Goal: Information Seeking & Learning: Learn about a topic

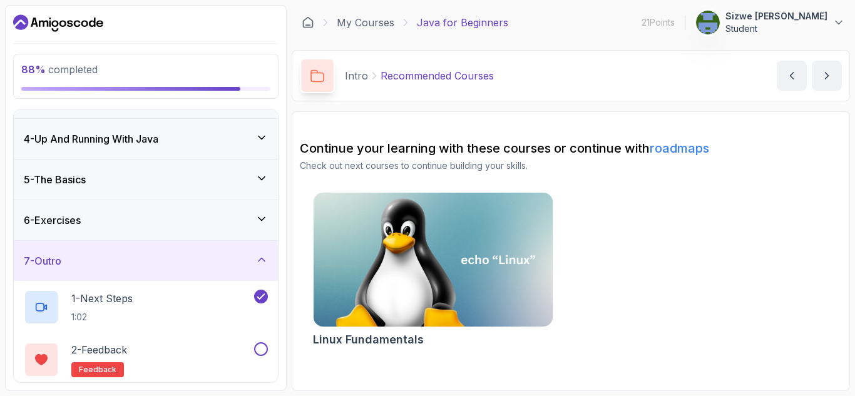
scroll to position [68, 0]
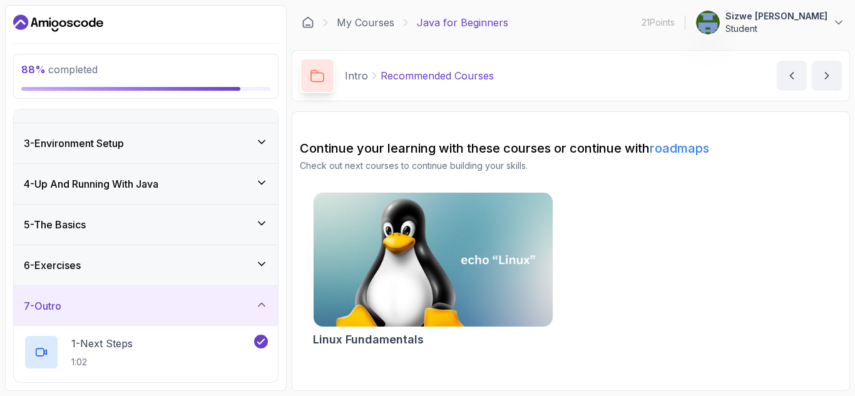
click at [177, 262] on div "6 - Exercises" at bounding box center [146, 265] width 244 height 15
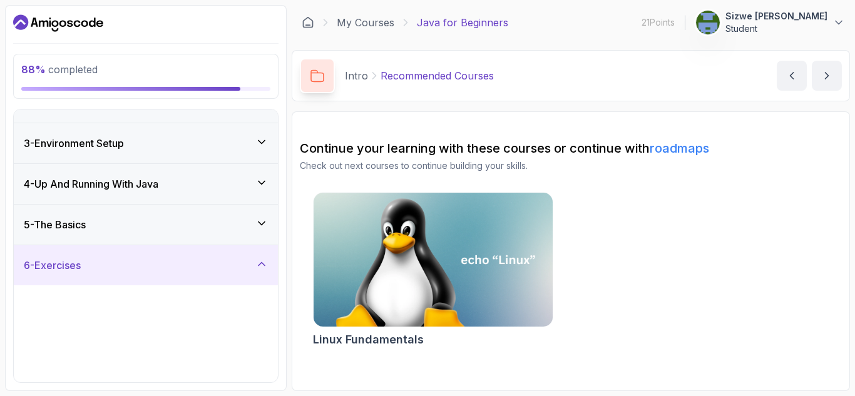
scroll to position [116, 0]
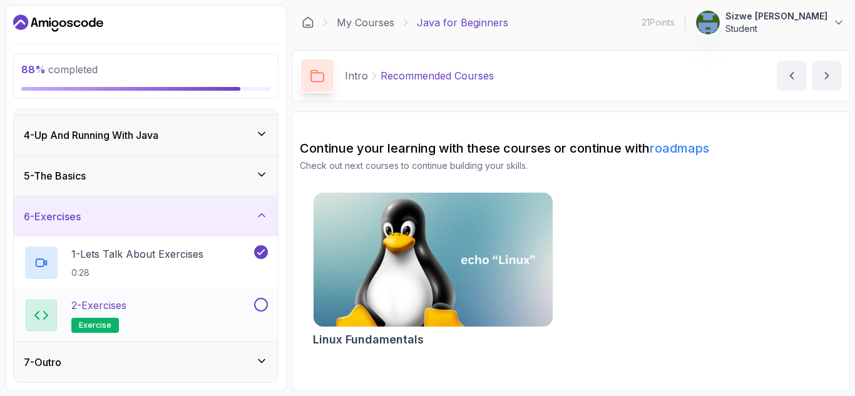
click at [99, 328] on span "exercise" at bounding box center [95, 326] width 33 height 10
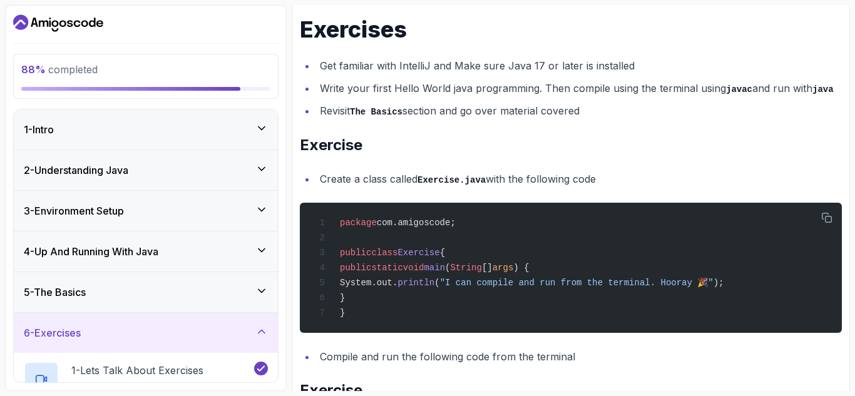
click at [163, 282] on div "5 - The Basics" at bounding box center [146, 292] width 264 height 40
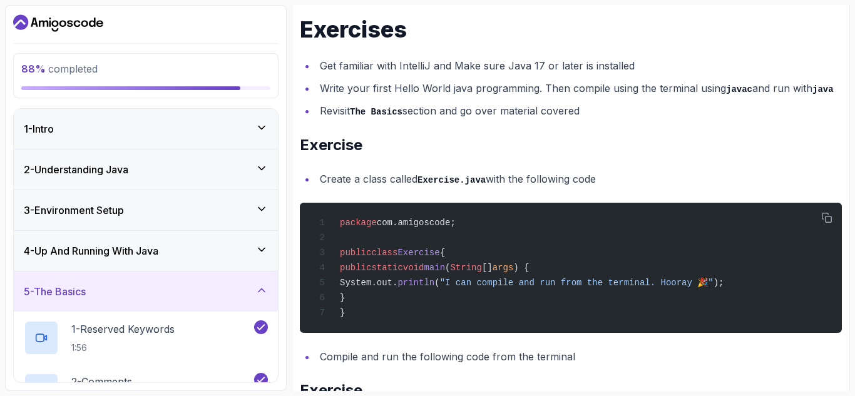
click at [178, 247] on div "4 - Up And Running With Java" at bounding box center [146, 251] width 244 height 15
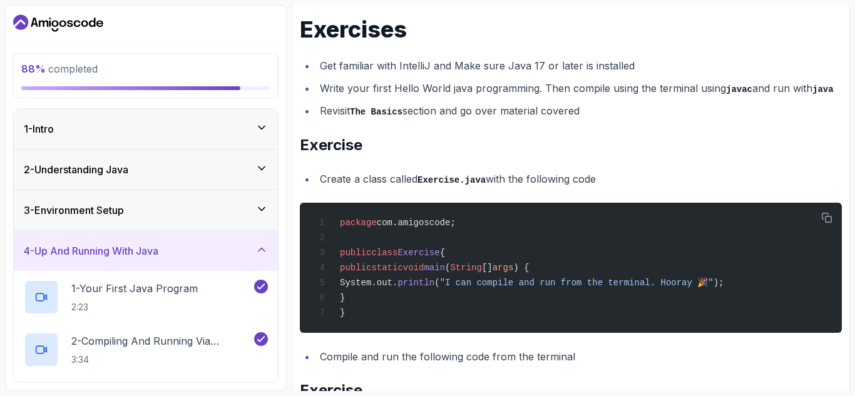
click at [181, 218] on div "3 - Environment Setup" at bounding box center [146, 210] width 244 height 15
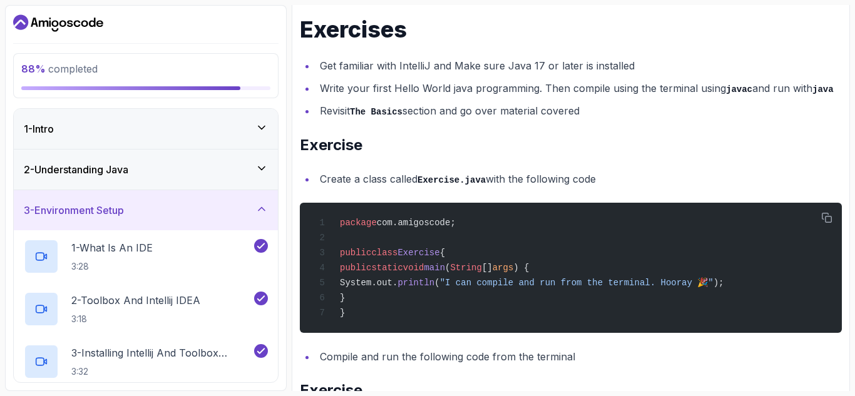
click at [184, 173] on div "2 - Understanding Java" at bounding box center [146, 169] width 244 height 15
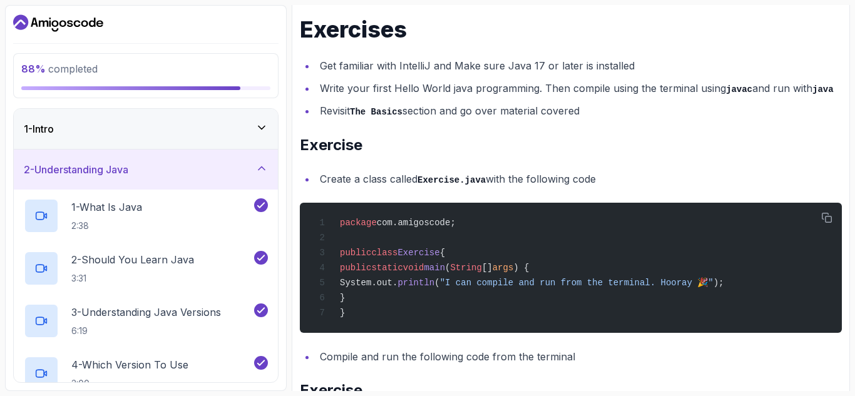
click at [190, 130] on div "1 - Intro" at bounding box center [146, 128] width 244 height 15
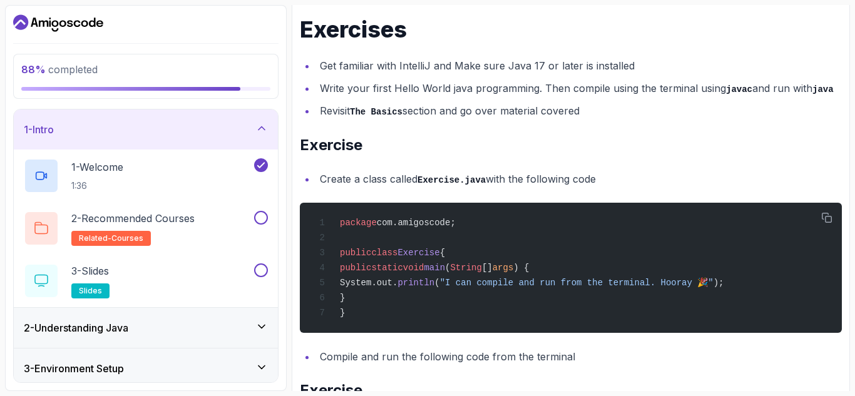
click at [50, 15] on icon "Dashboard" at bounding box center [58, 23] width 90 height 20
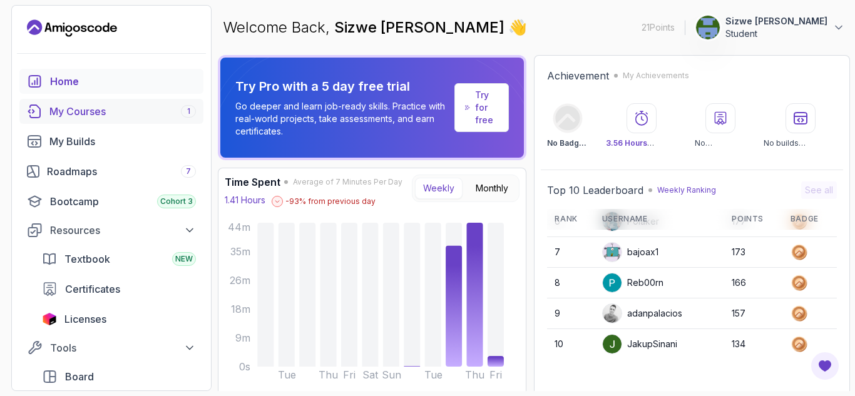
click at [108, 105] on div "My Courses 1" at bounding box center [122, 111] width 146 height 15
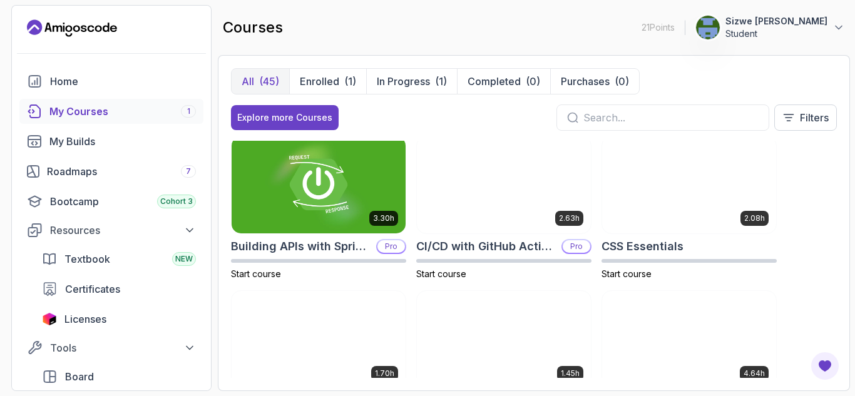
scroll to position [154, 0]
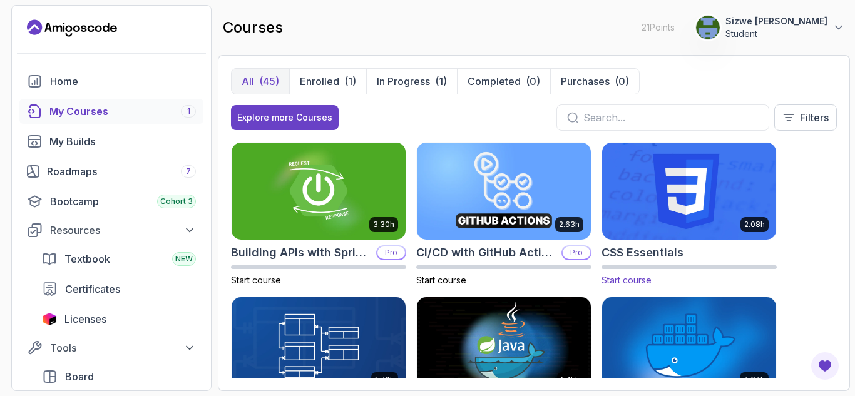
click at [687, 200] on img at bounding box center [689, 191] width 183 height 102
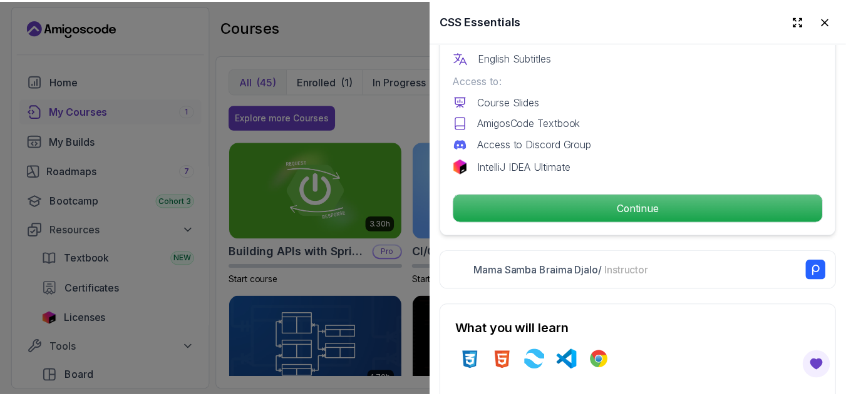
scroll to position [426, 0]
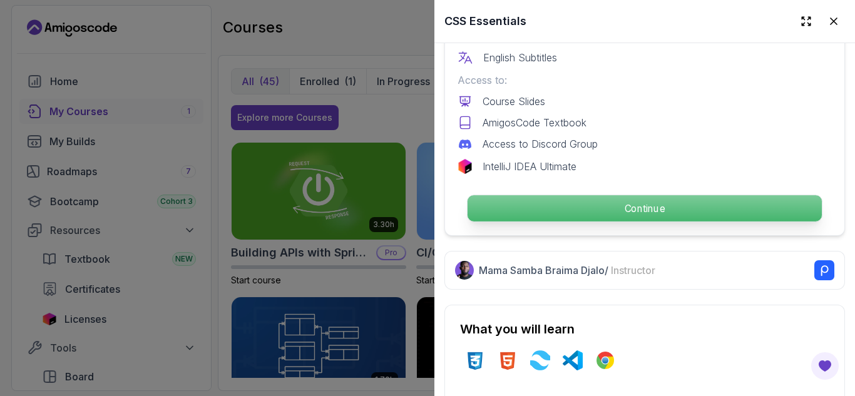
click at [555, 197] on p "Continue" at bounding box center [645, 208] width 354 height 26
click at [645, 195] on p "Continue" at bounding box center [645, 208] width 354 height 26
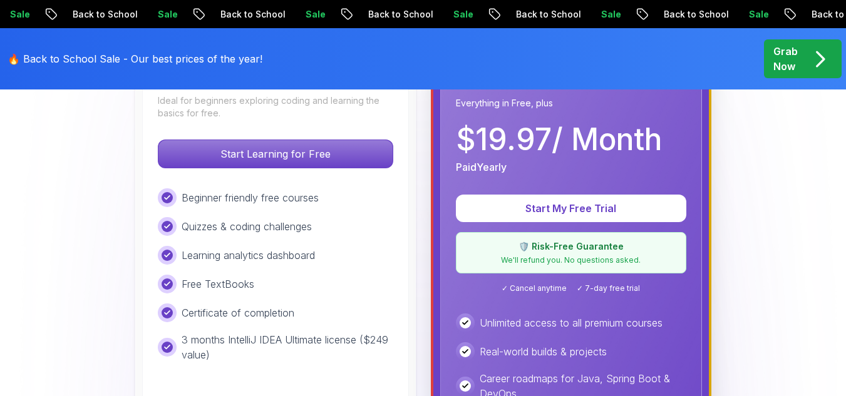
scroll to position [423, 0]
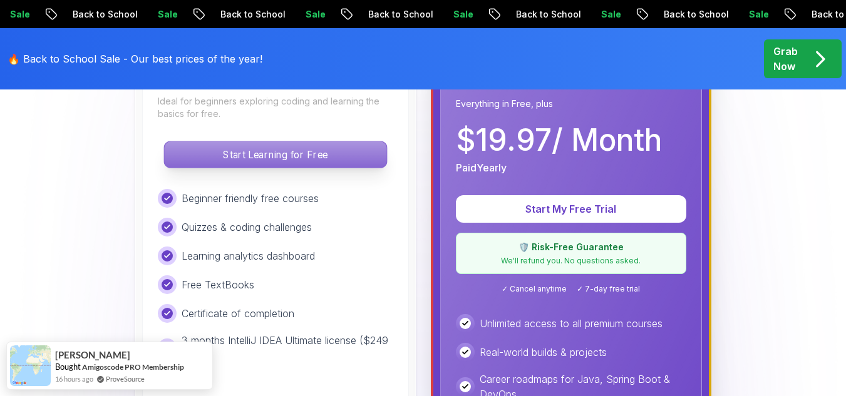
click at [266, 152] on p "Start Learning for Free" at bounding box center [275, 154] width 222 height 26
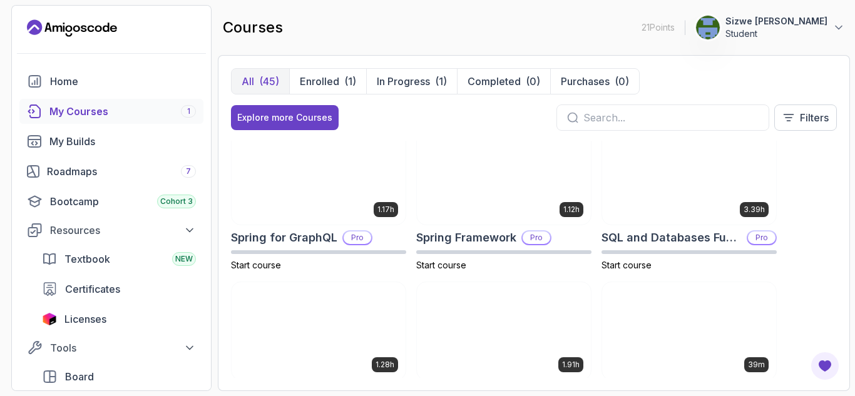
scroll to position [2092, 0]
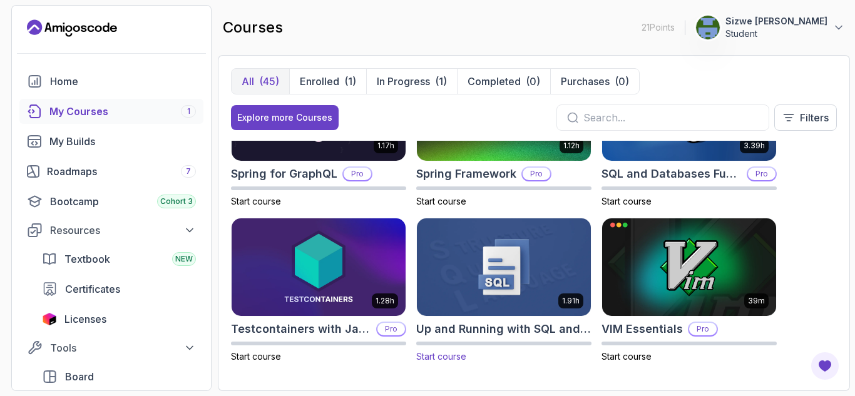
click at [482, 262] on img at bounding box center [504, 267] width 183 height 102
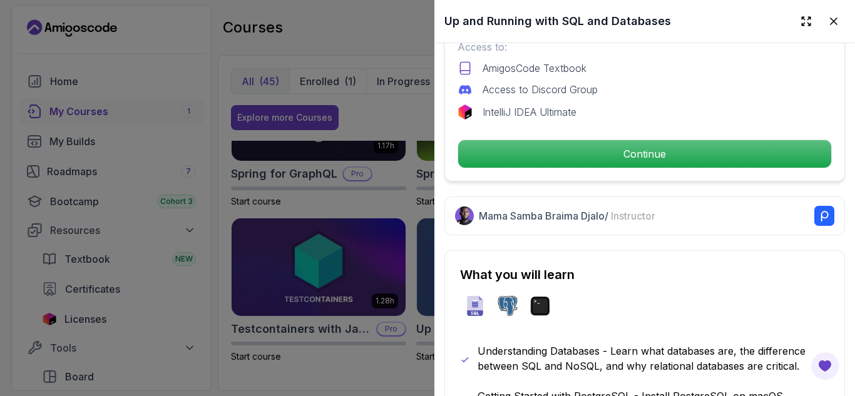
scroll to position [485, 0]
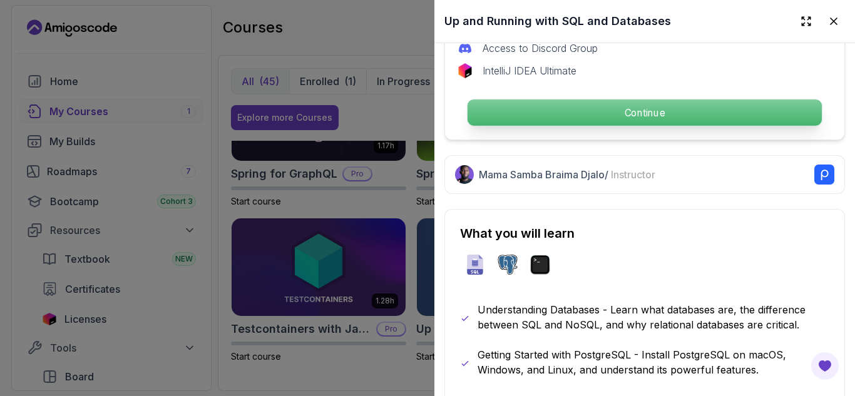
click at [567, 109] on p "Continue" at bounding box center [645, 113] width 354 height 26
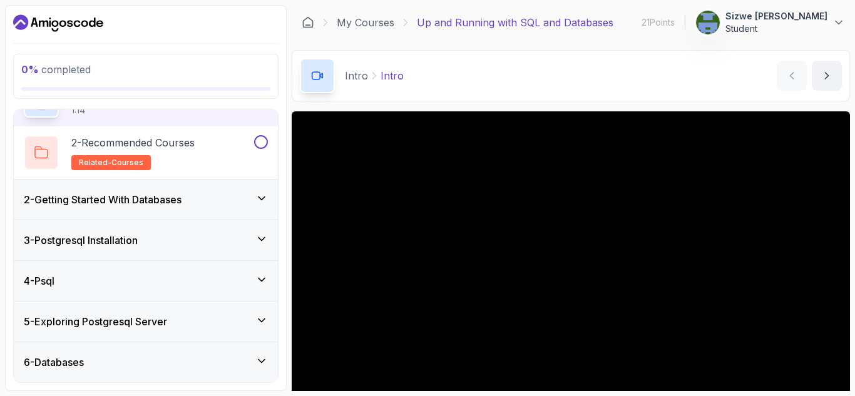
scroll to position [75, 0]
click at [267, 202] on icon at bounding box center [261, 199] width 13 height 13
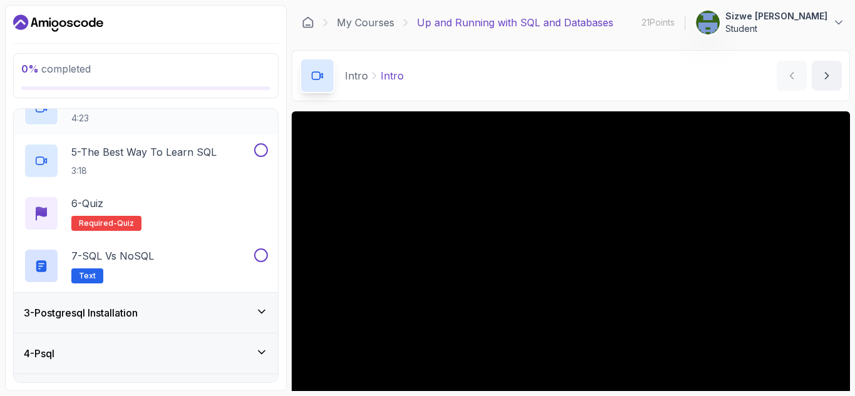
scroll to position [419, 0]
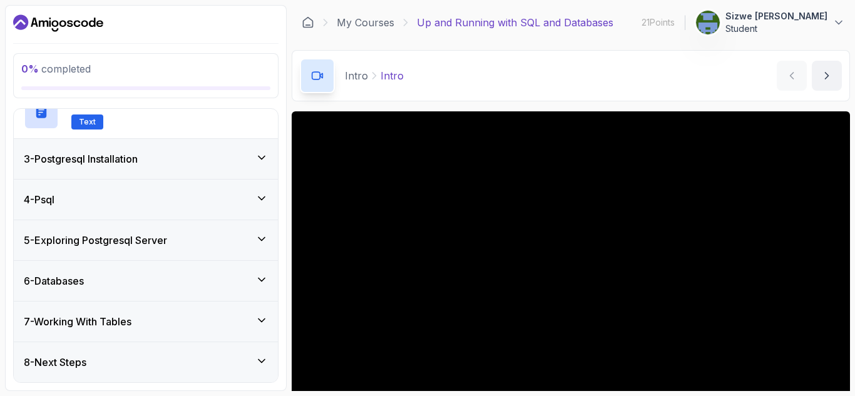
click at [235, 158] on div "3 - Postgresql Installation" at bounding box center [146, 159] width 244 height 15
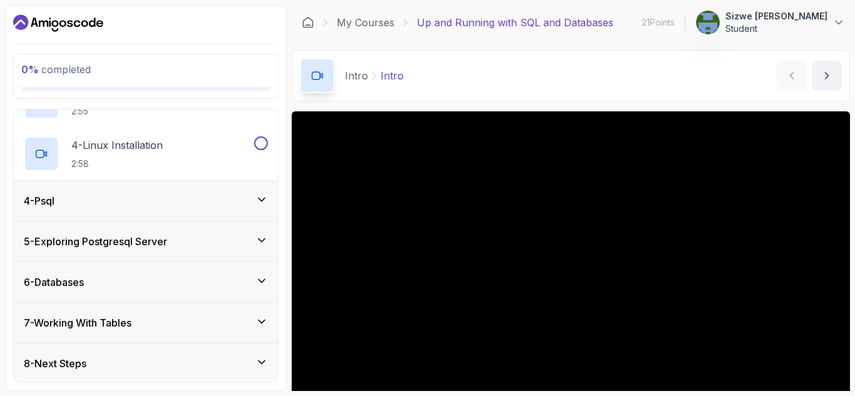
scroll to position [262, 0]
click at [185, 193] on div "4 - Psql" at bounding box center [146, 199] width 244 height 15
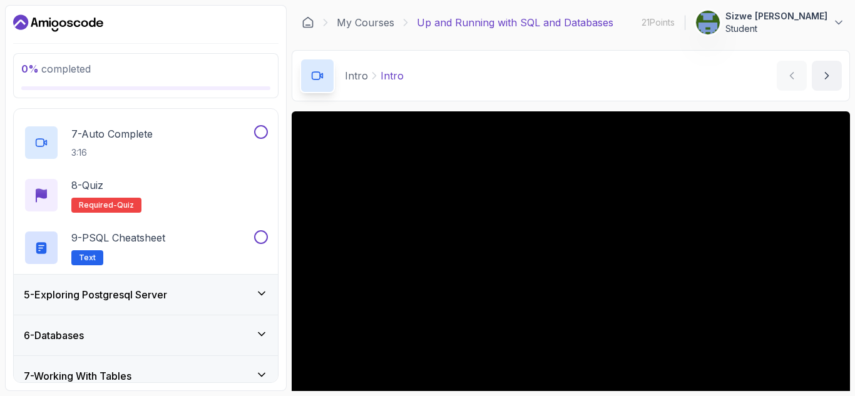
scroll to position [478, 0]
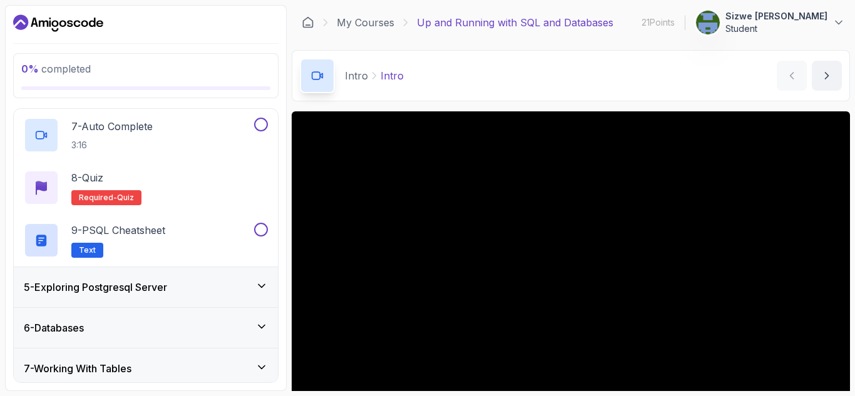
click at [179, 300] on div "5 - Exploring Postgresql Server" at bounding box center [146, 287] width 264 height 40
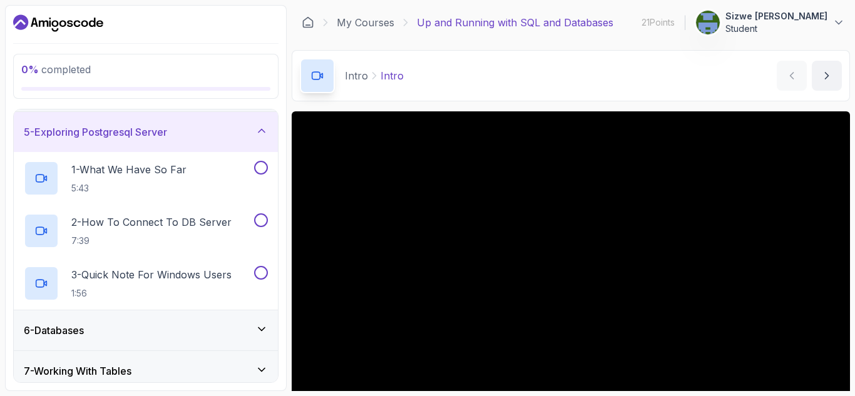
scroll to position [210, 0]
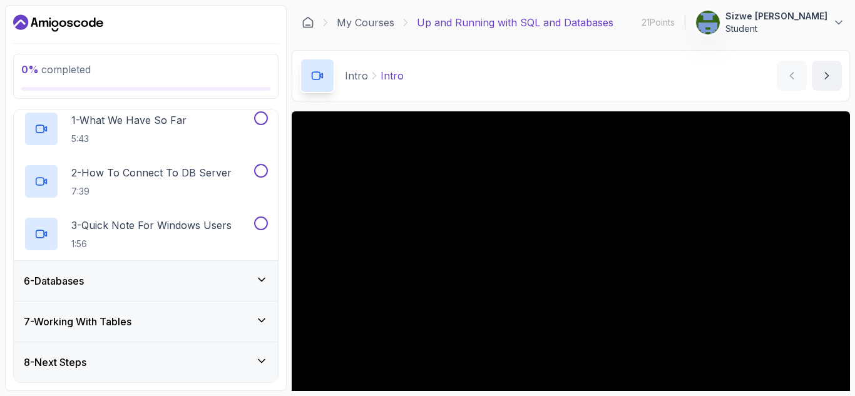
click at [176, 285] on div "6 - Databases" at bounding box center [146, 281] width 244 height 15
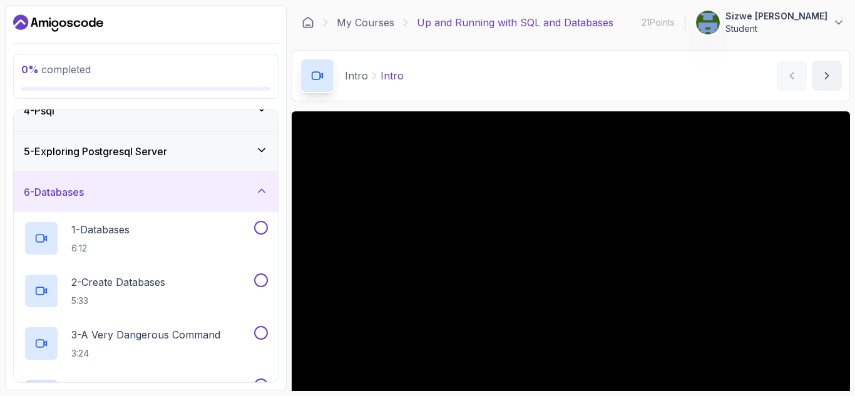
scroll to position [262, 0]
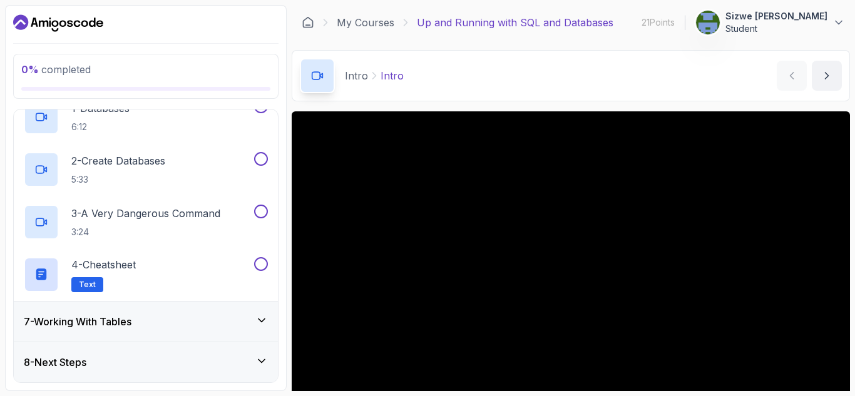
click at [154, 327] on div "7 - Working With Tables" at bounding box center [146, 321] width 244 height 15
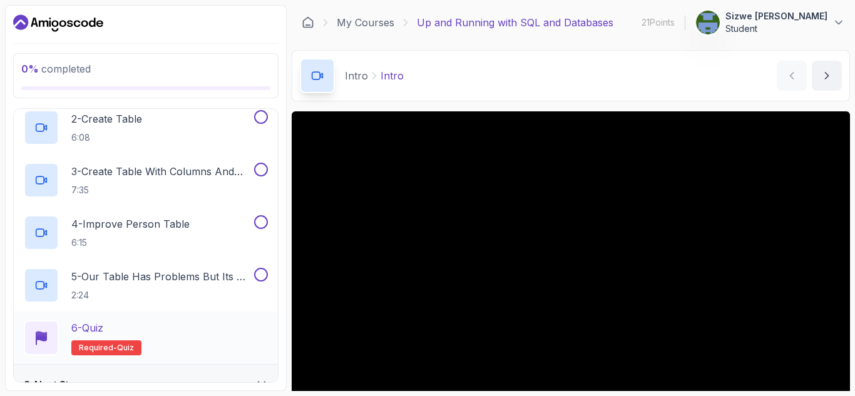
scroll to position [367, 0]
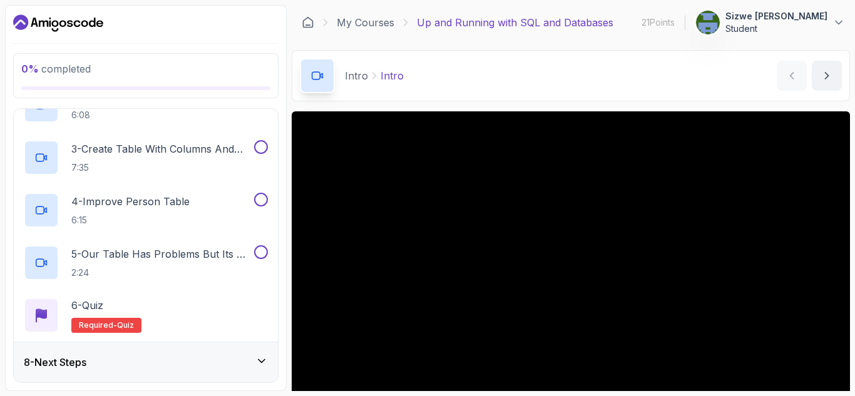
click at [162, 358] on div "8 - Next Steps" at bounding box center [146, 362] width 244 height 15
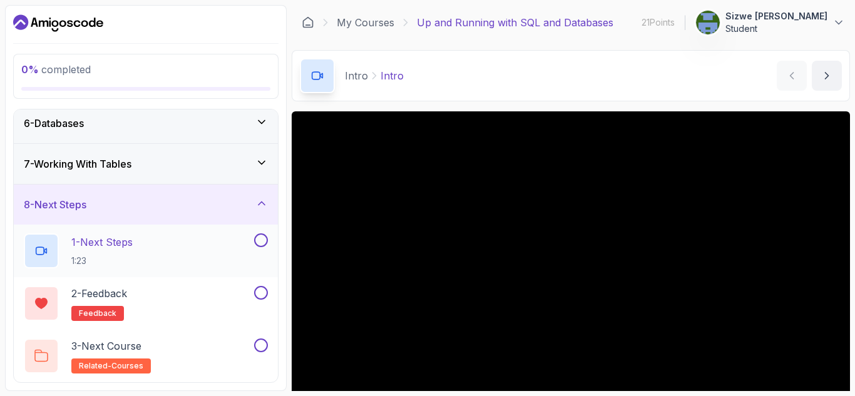
scroll to position [0, 0]
